Goal: Transaction & Acquisition: Purchase product/service

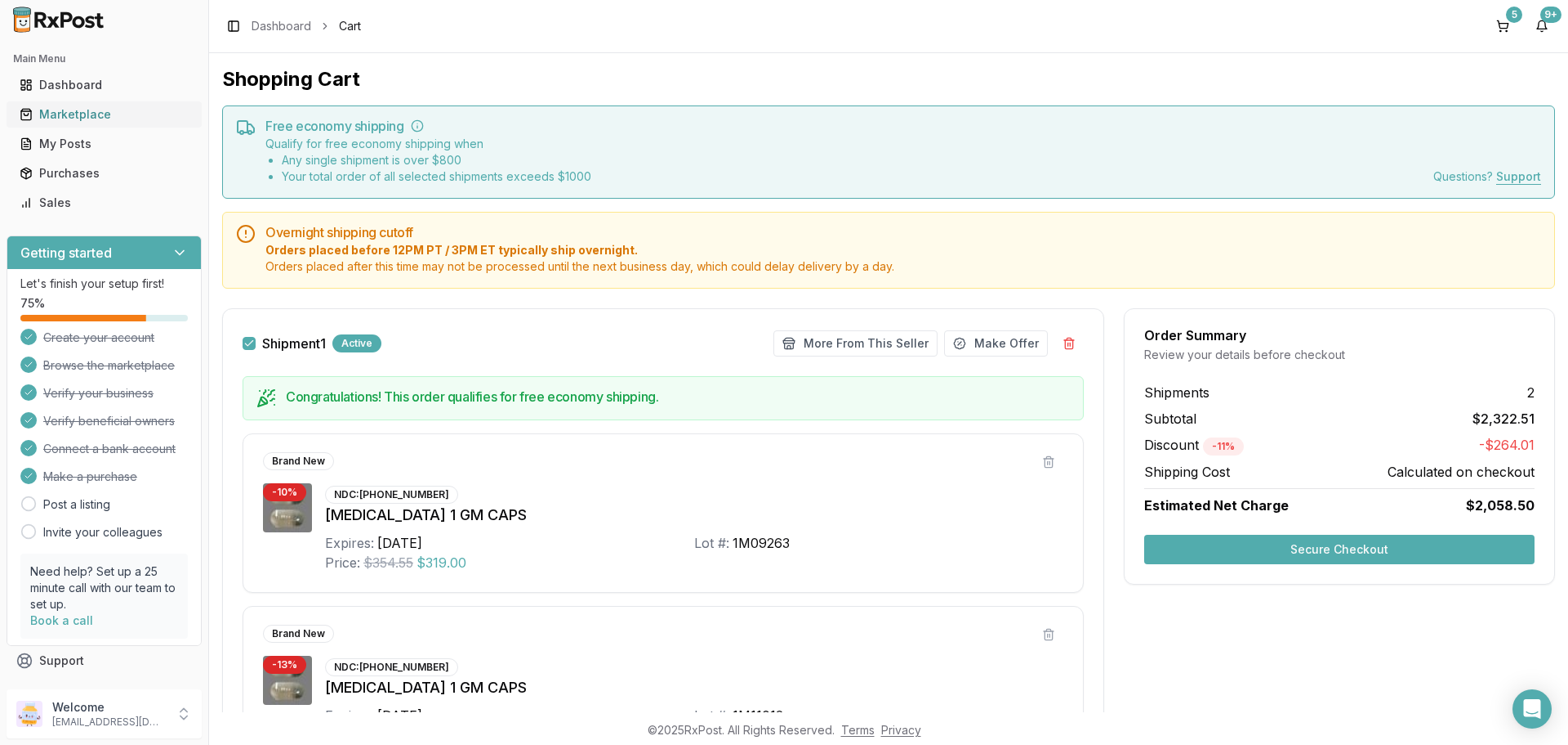
click at [73, 110] on div "Marketplace" at bounding box center [104, 115] width 169 height 17
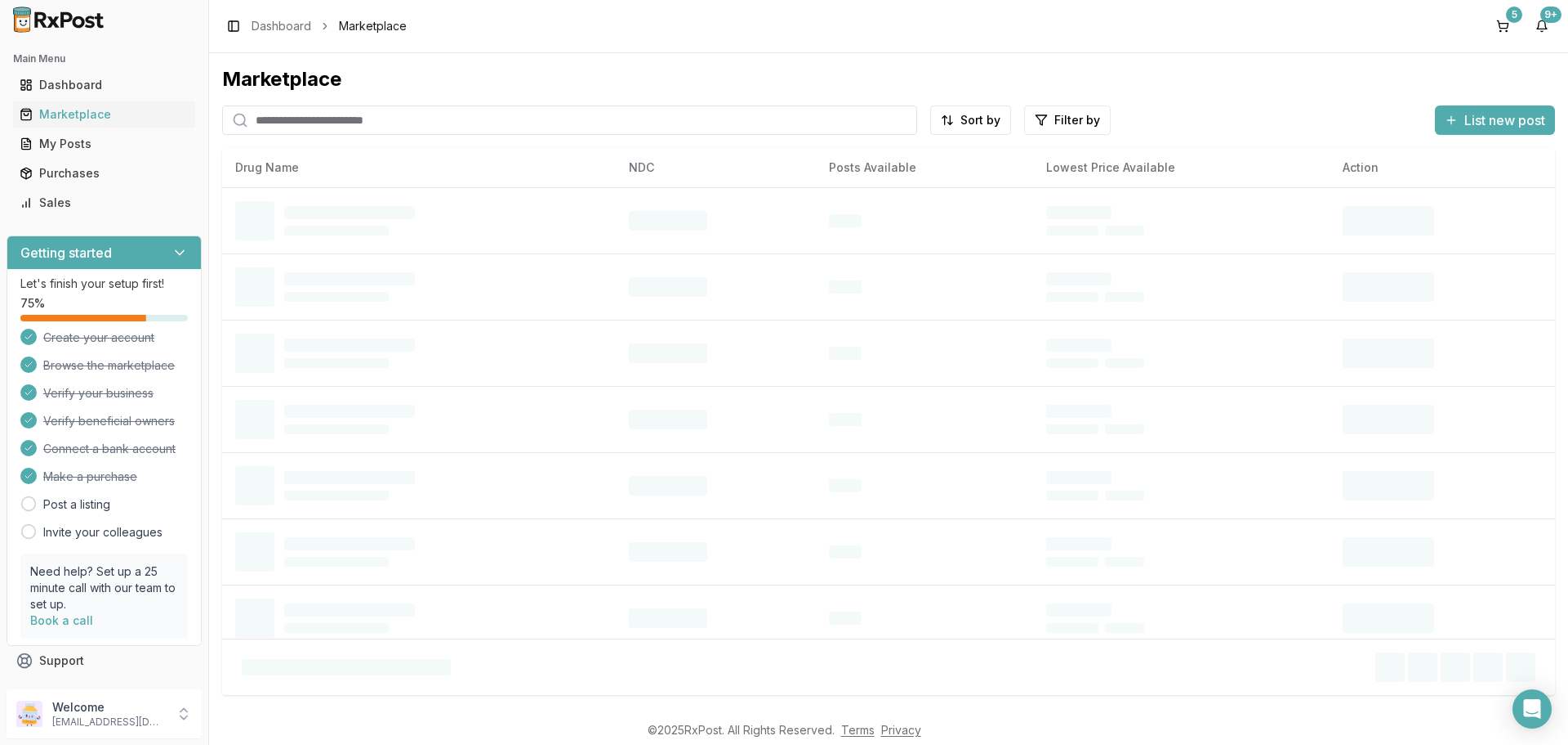
click at [300, 118] on input "search" at bounding box center [569, 120] width 695 height 29
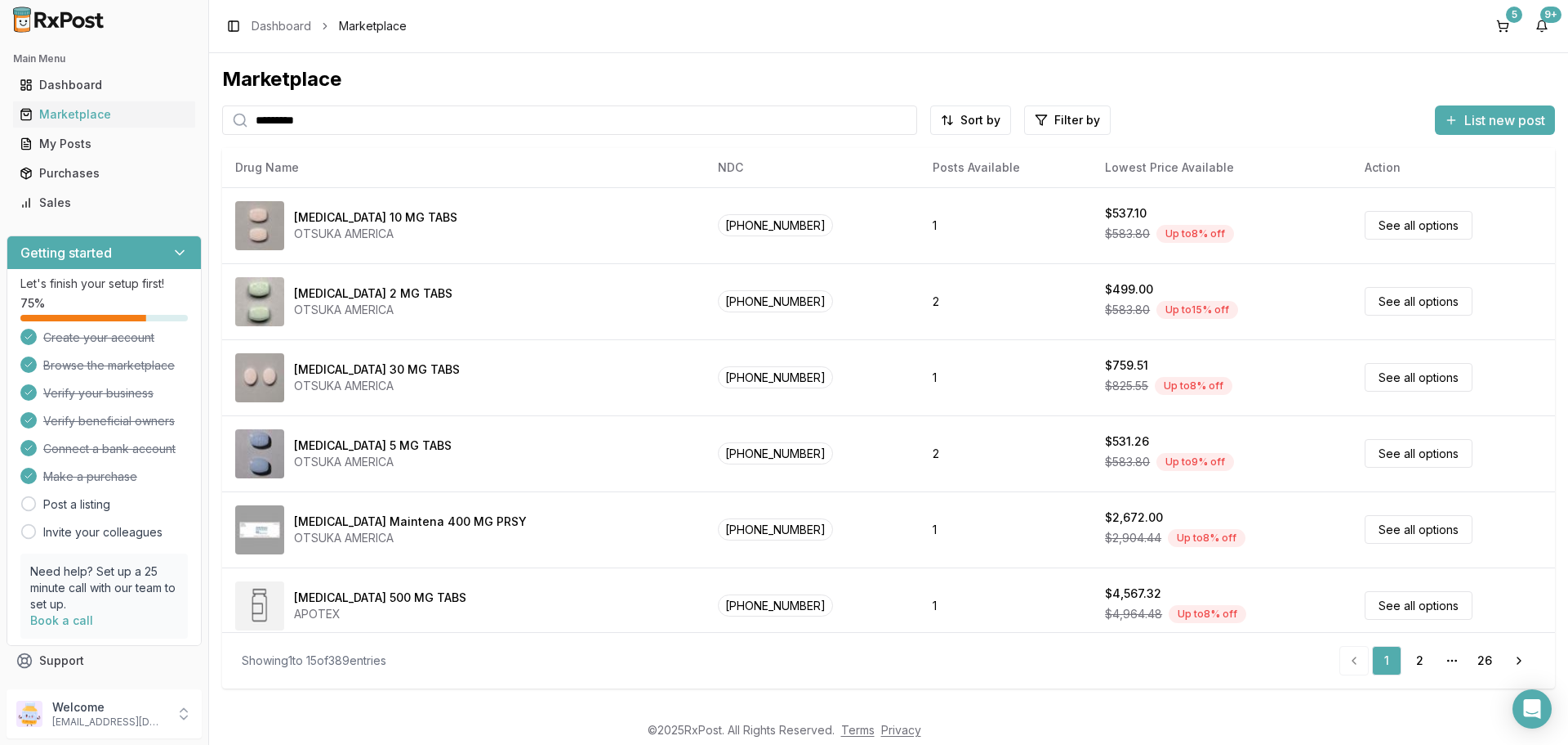
type input "*********"
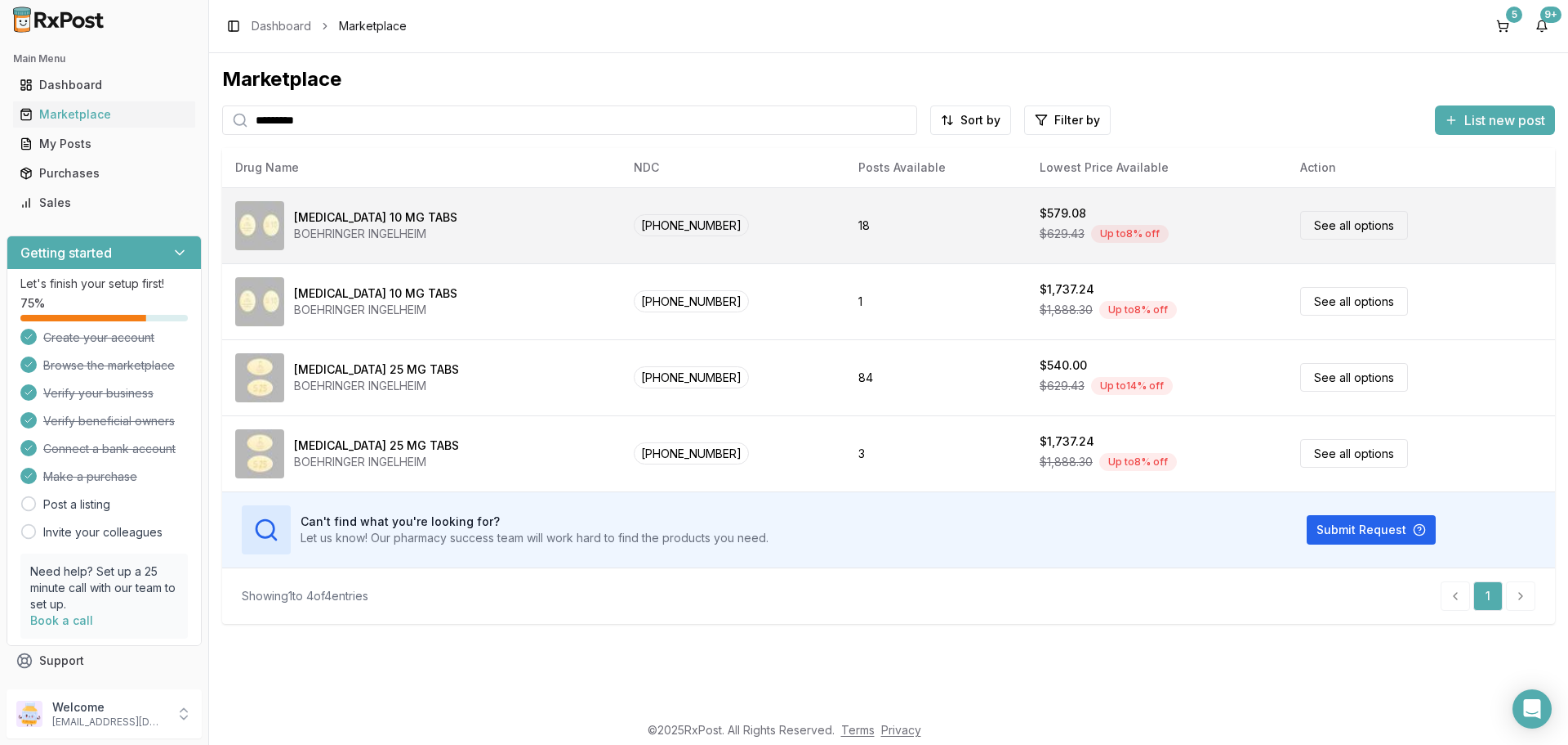
click at [1323, 231] on link "See all options" at bounding box center [1353, 225] width 107 height 28
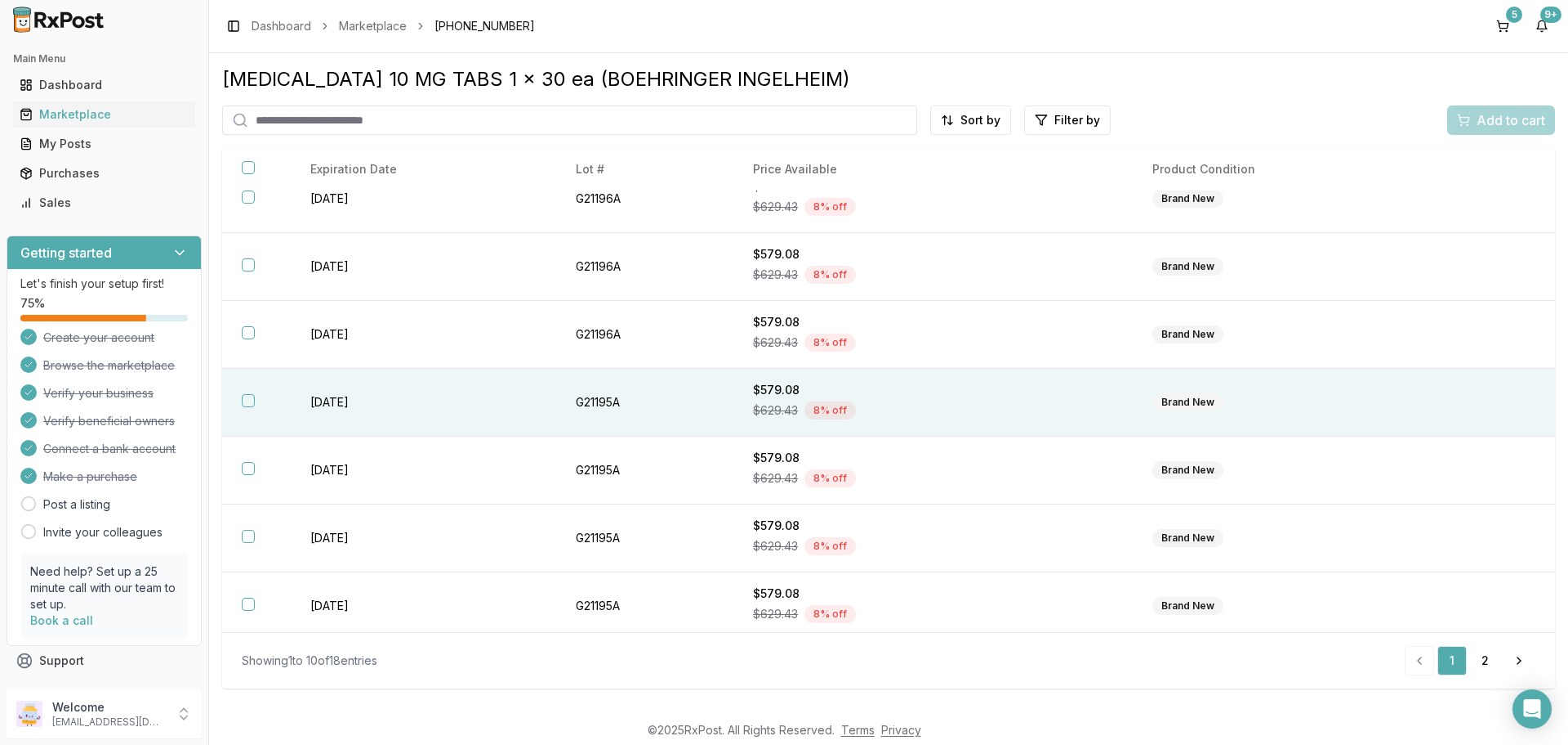
scroll to position [239, 0]
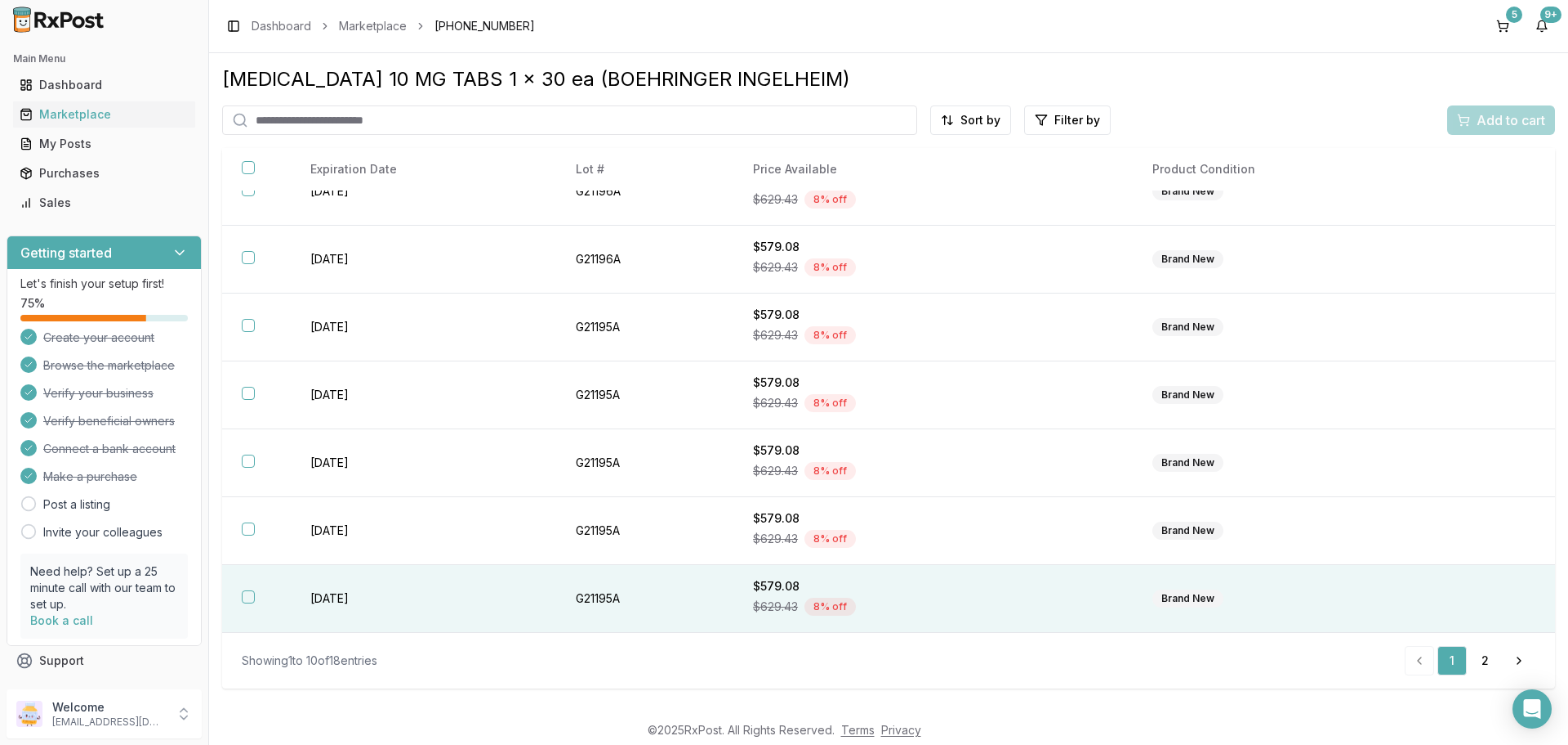
click at [237, 594] on th at bounding box center [256, 599] width 69 height 68
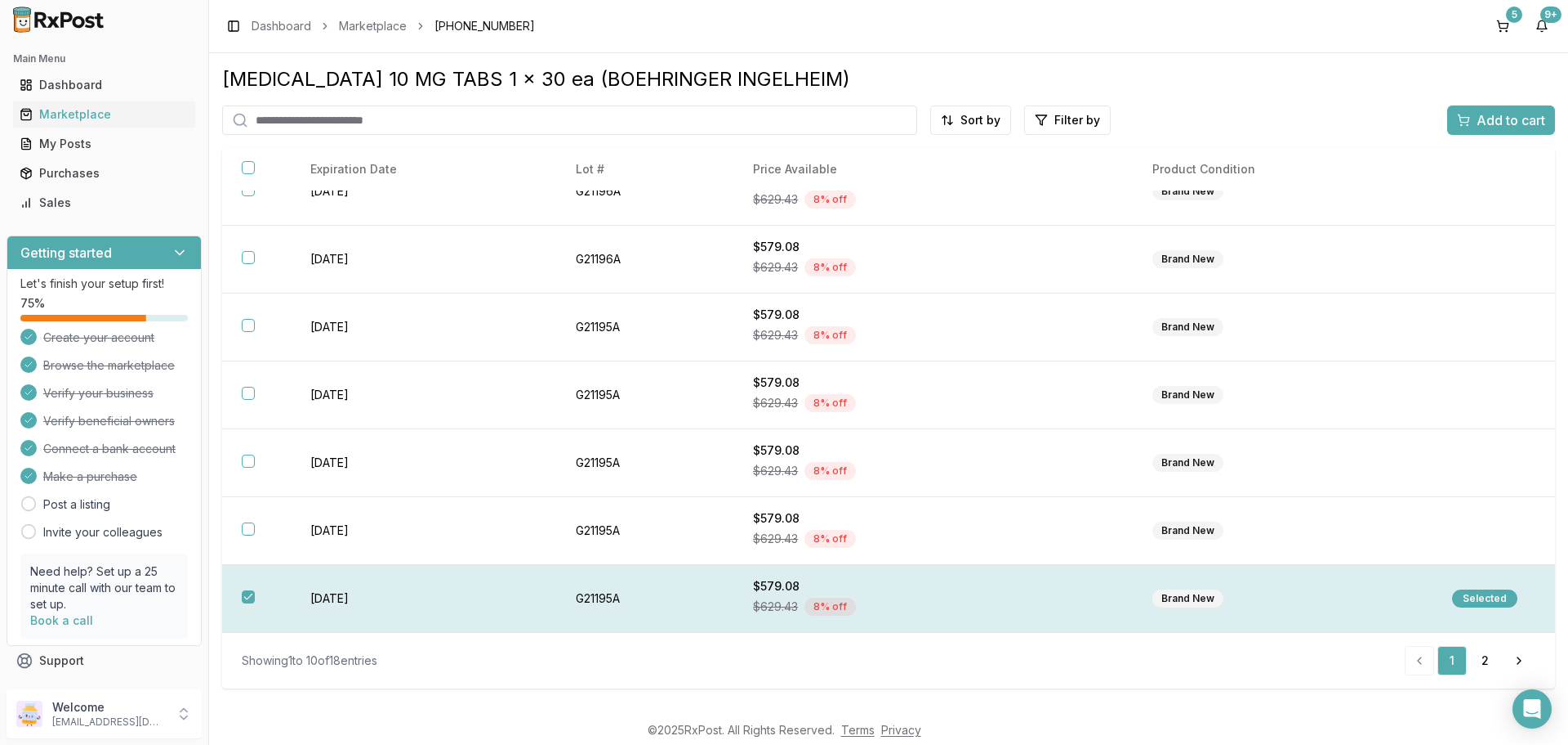
click at [1465, 597] on div "Selected" at bounding box center [1484, 599] width 65 height 18
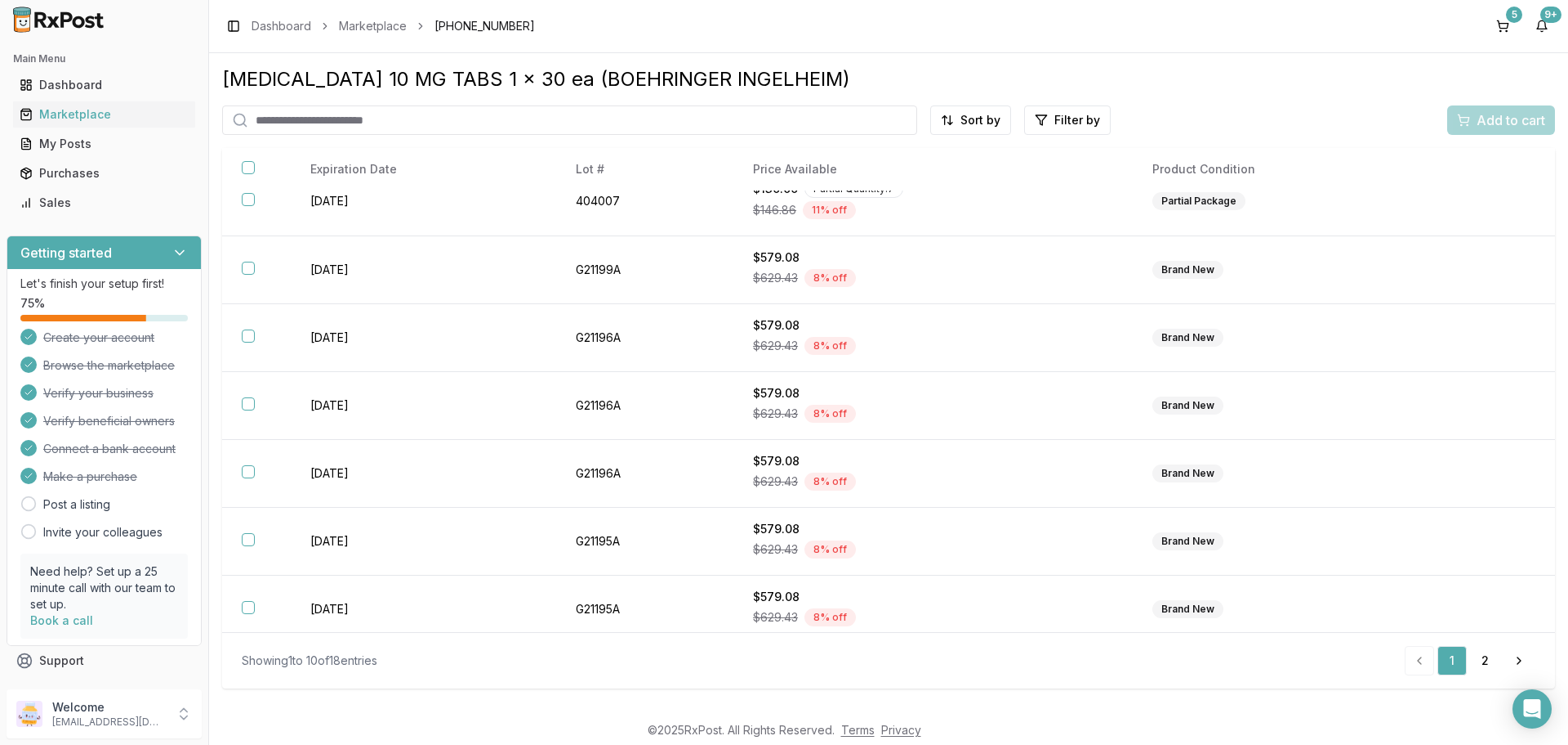
scroll to position [0, 0]
